Goal: Navigation & Orientation: Go to known website

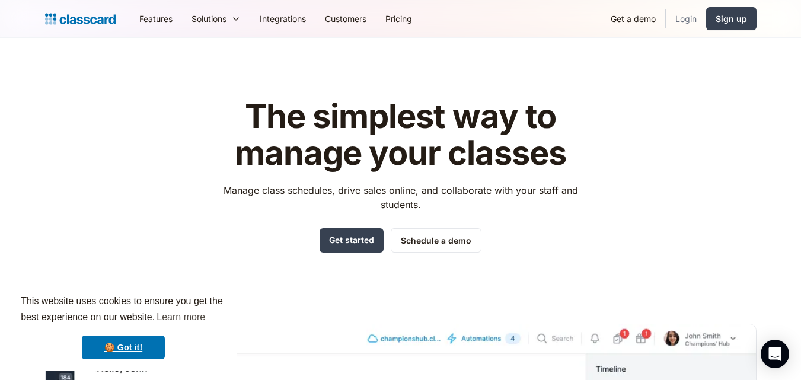
click at [686, 20] on link "Login" at bounding box center [686, 18] width 40 height 27
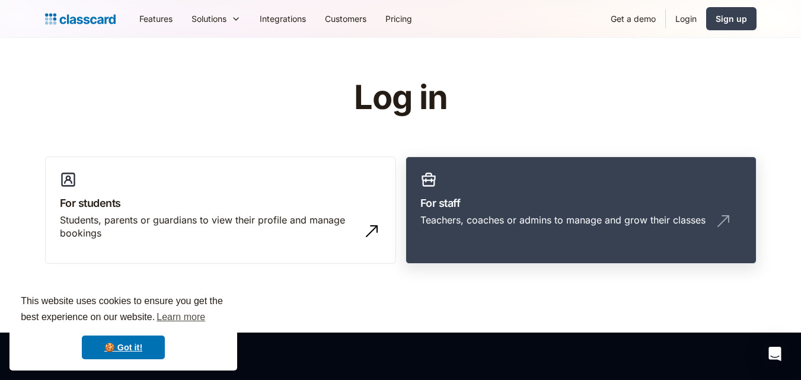
click at [523, 203] on h3 "For staff" at bounding box center [581, 203] width 321 height 16
